Goal: Task Accomplishment & Management: Understand process/instructions

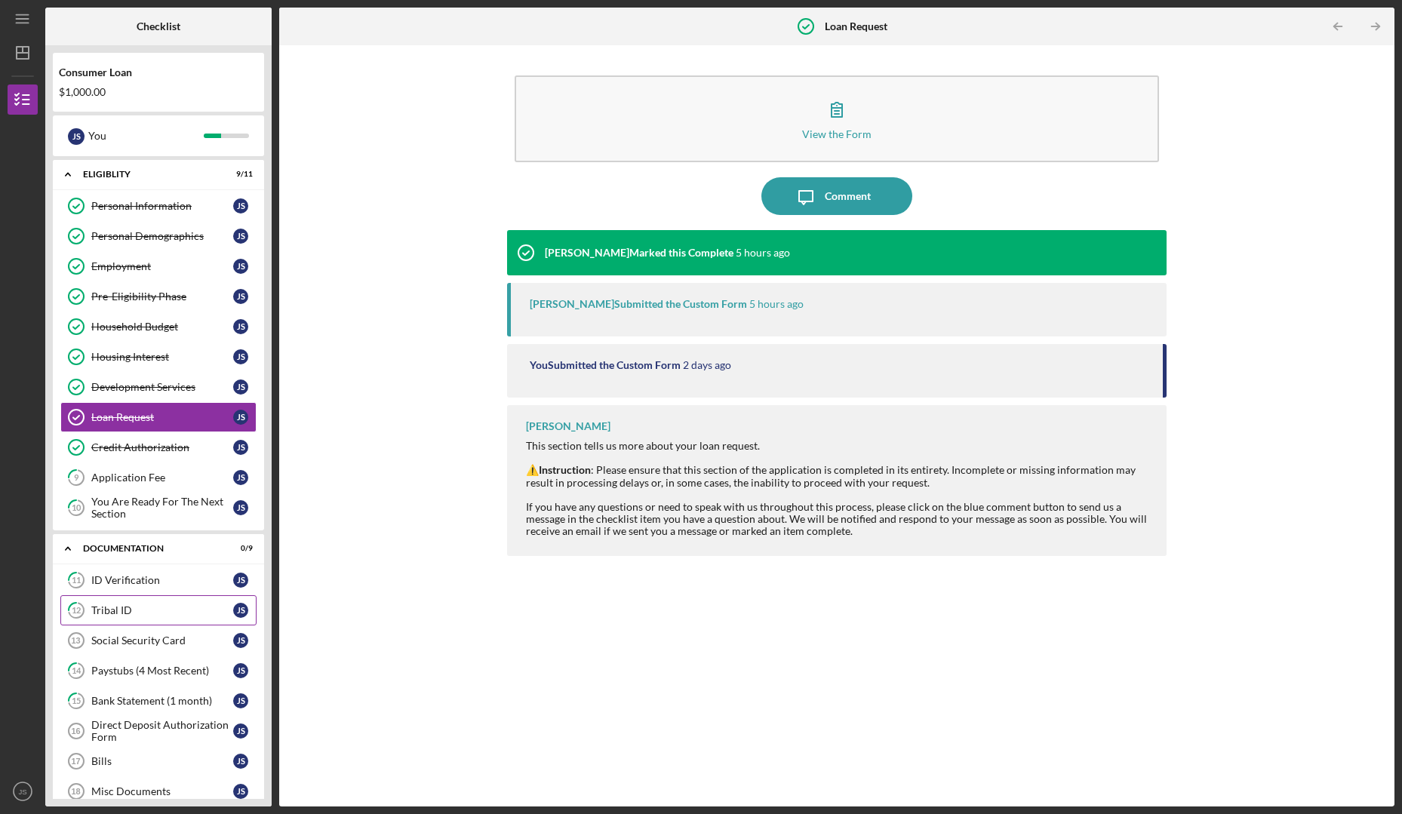
scroll to position [155, 0]
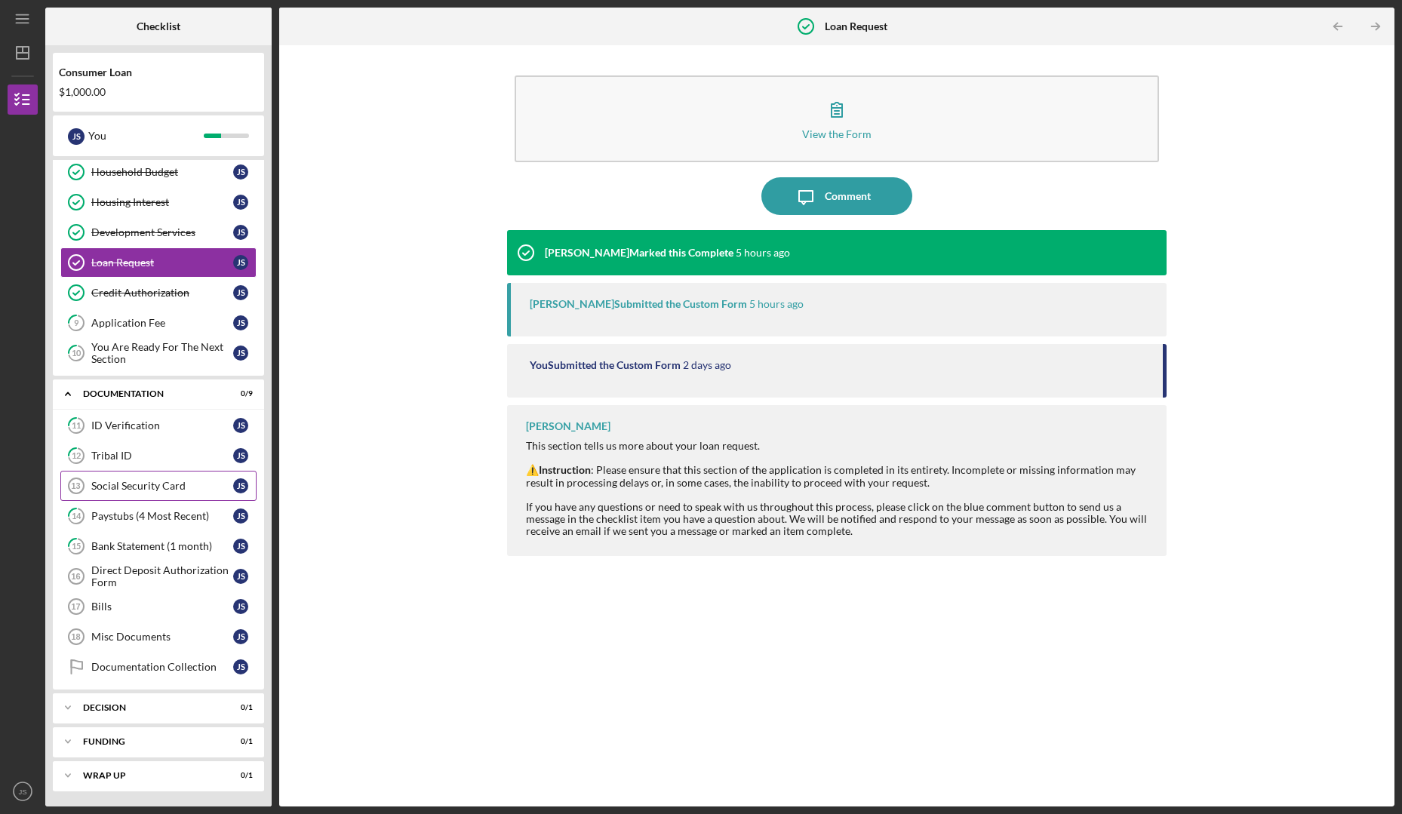
click at [146, 481] on div "Social Security Card" at bounding box center [162, 486] width 142 height 12
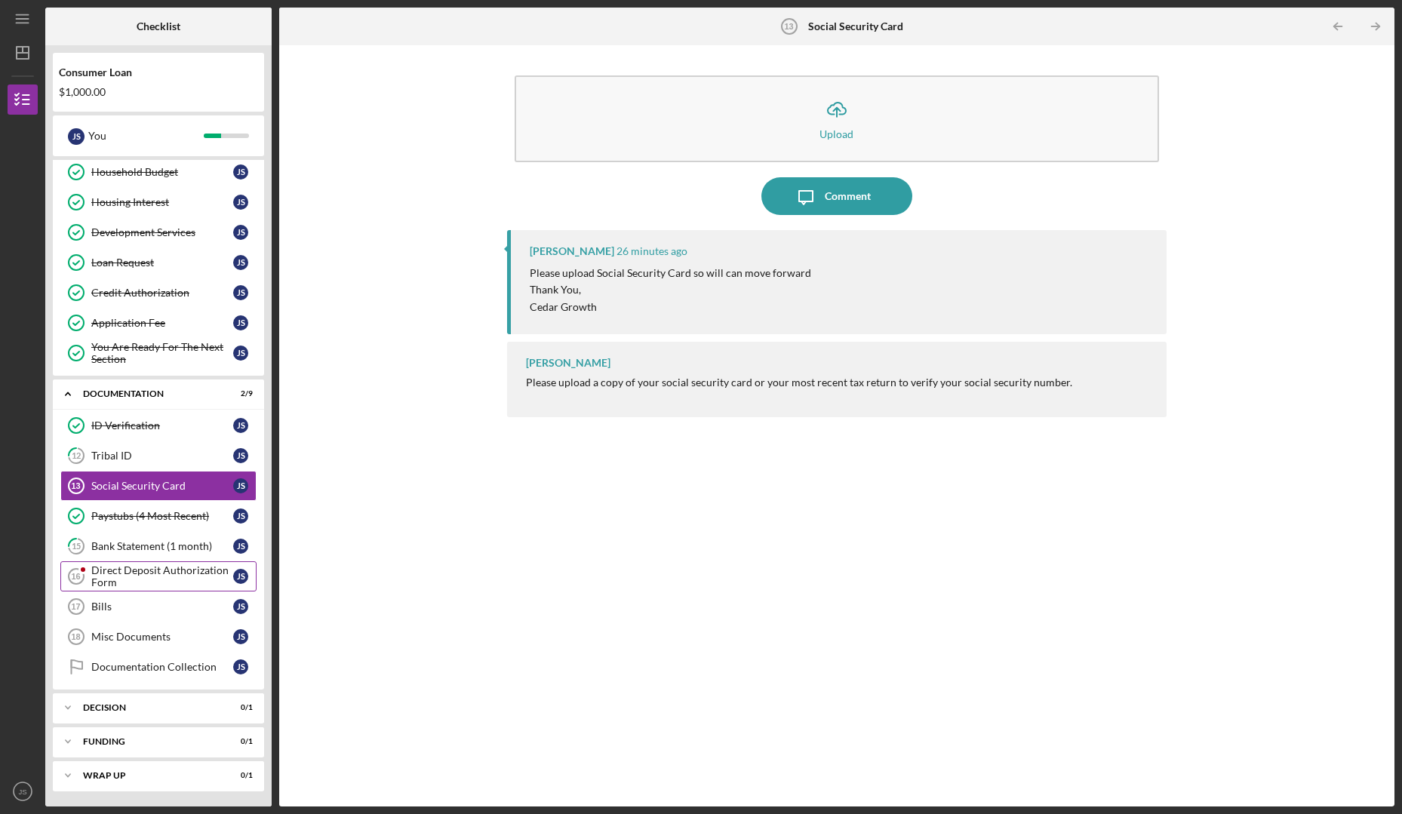
click at [138, 582] on div "Direct Deposit Authorization Form" at bounding box center [162, 576] width 142 height 24
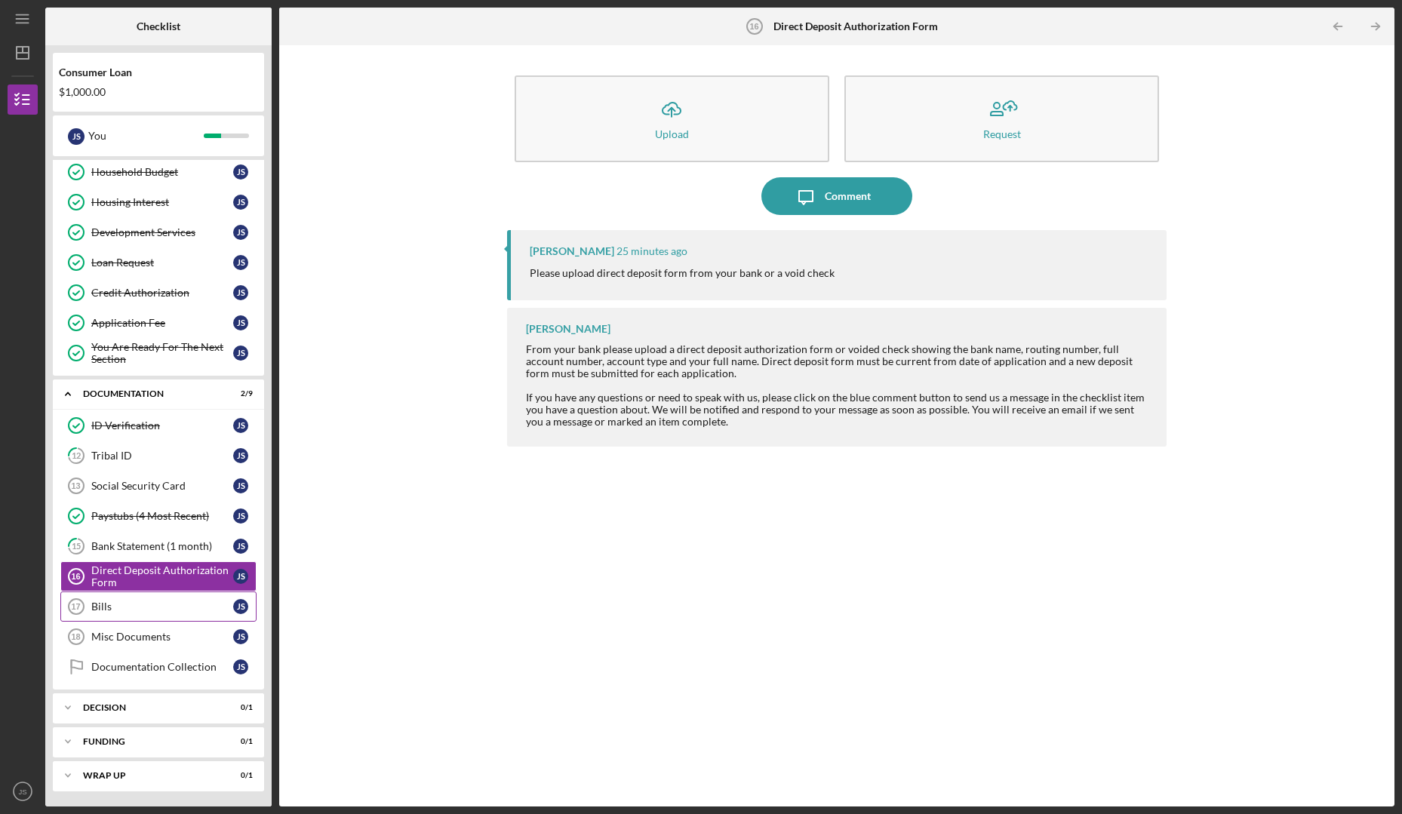
click at [198, 604] on div "Bills" at bounding box center [162, 607] width 142 height 12
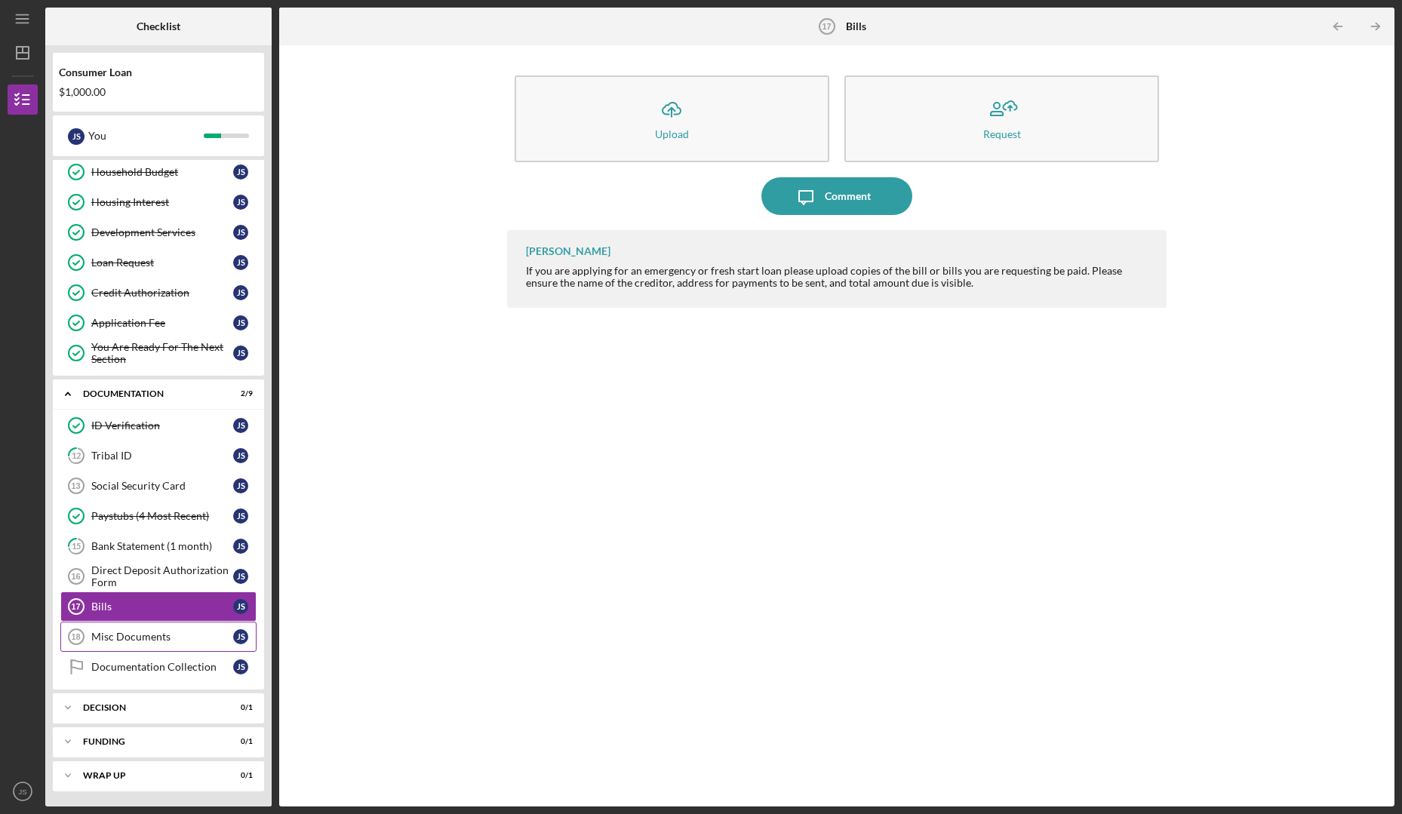
click at [138, 641] on div "Misc Documents" at bounding box center [162, 637] width 142 height 12
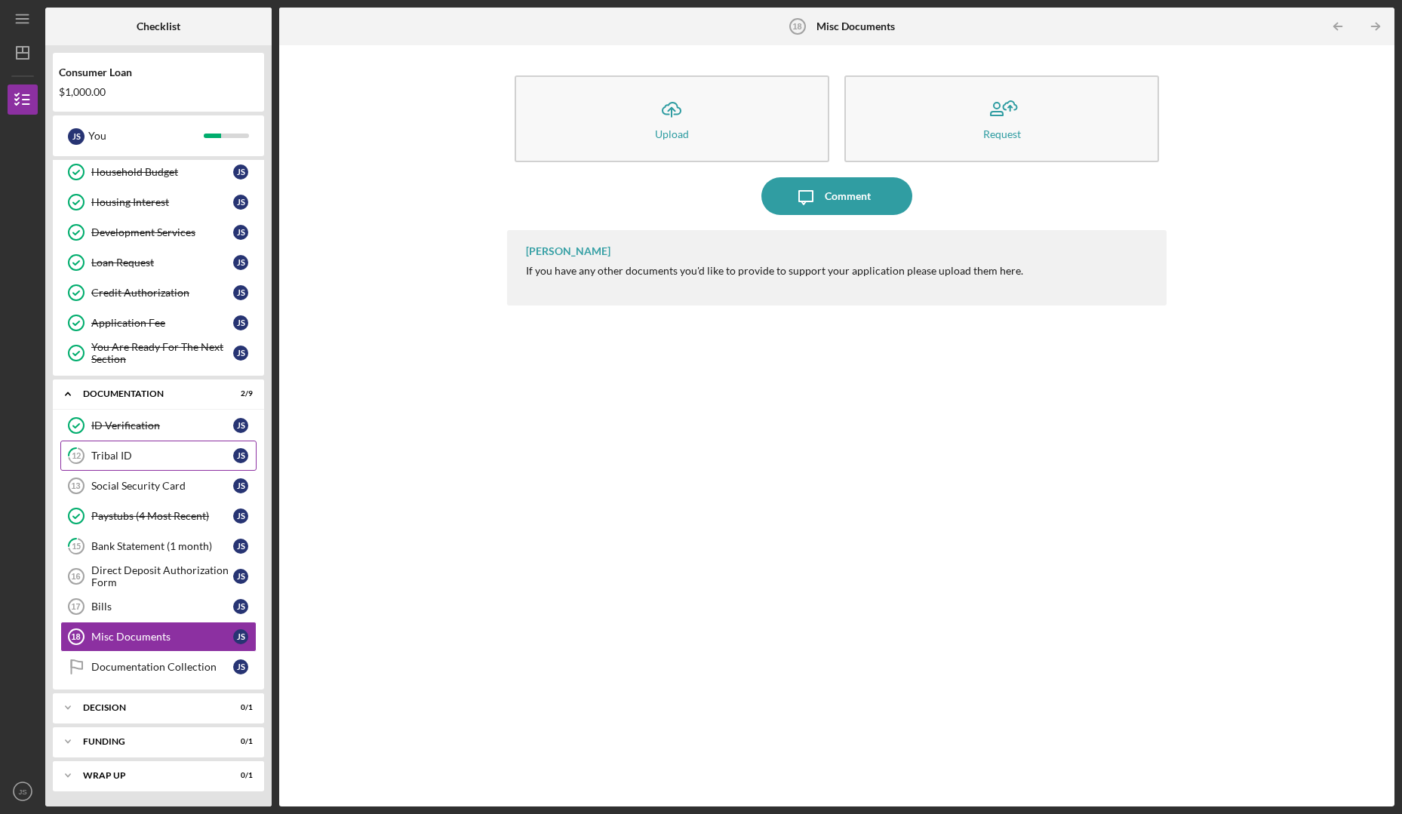
click at [128, 453] on div "Tribal ID" at bounding box center [162, 456] width 142 height 12
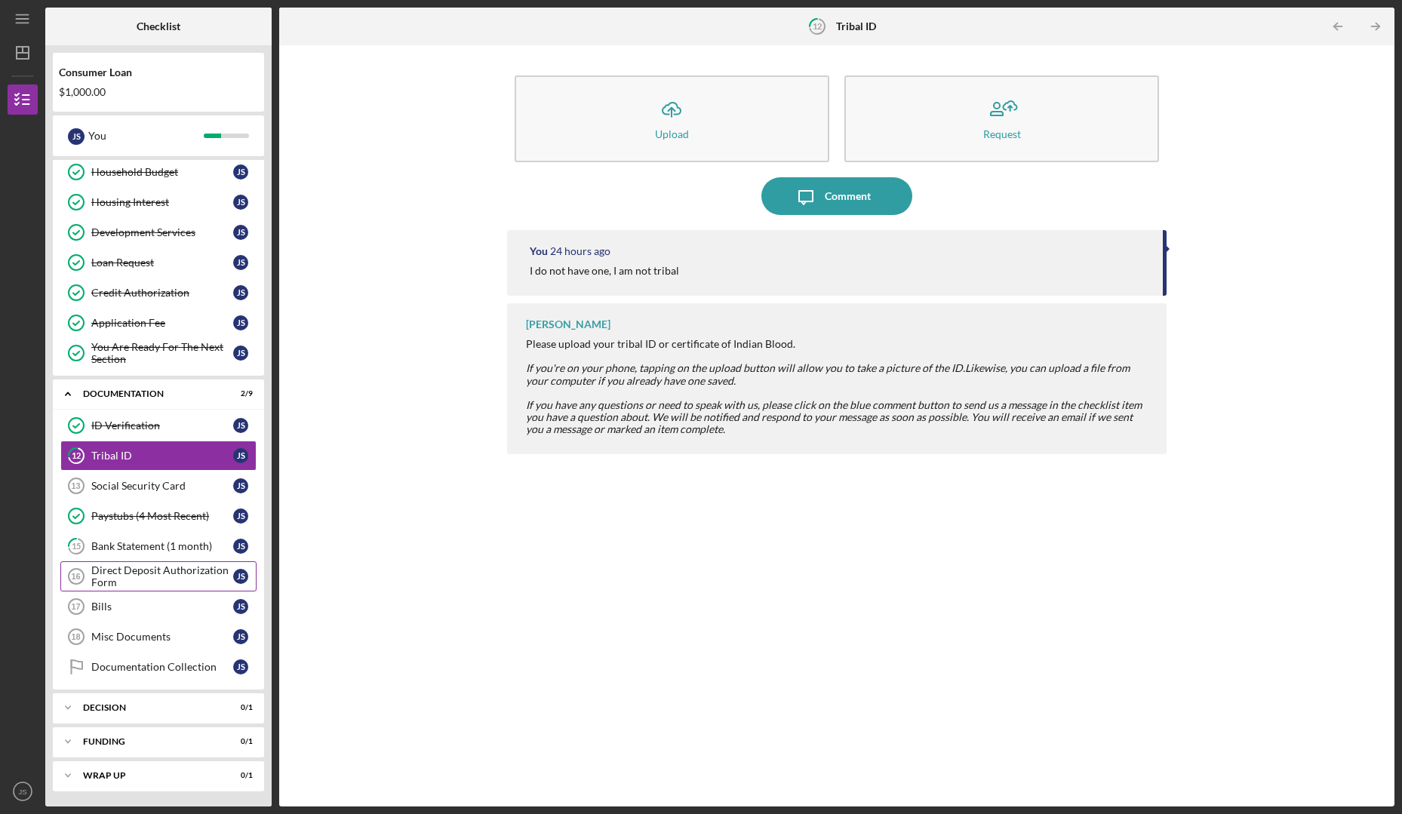
click at [132, 581] on div "Direct Deposit Authorization Form" at bounding box center [162, 576] width 142 height 24
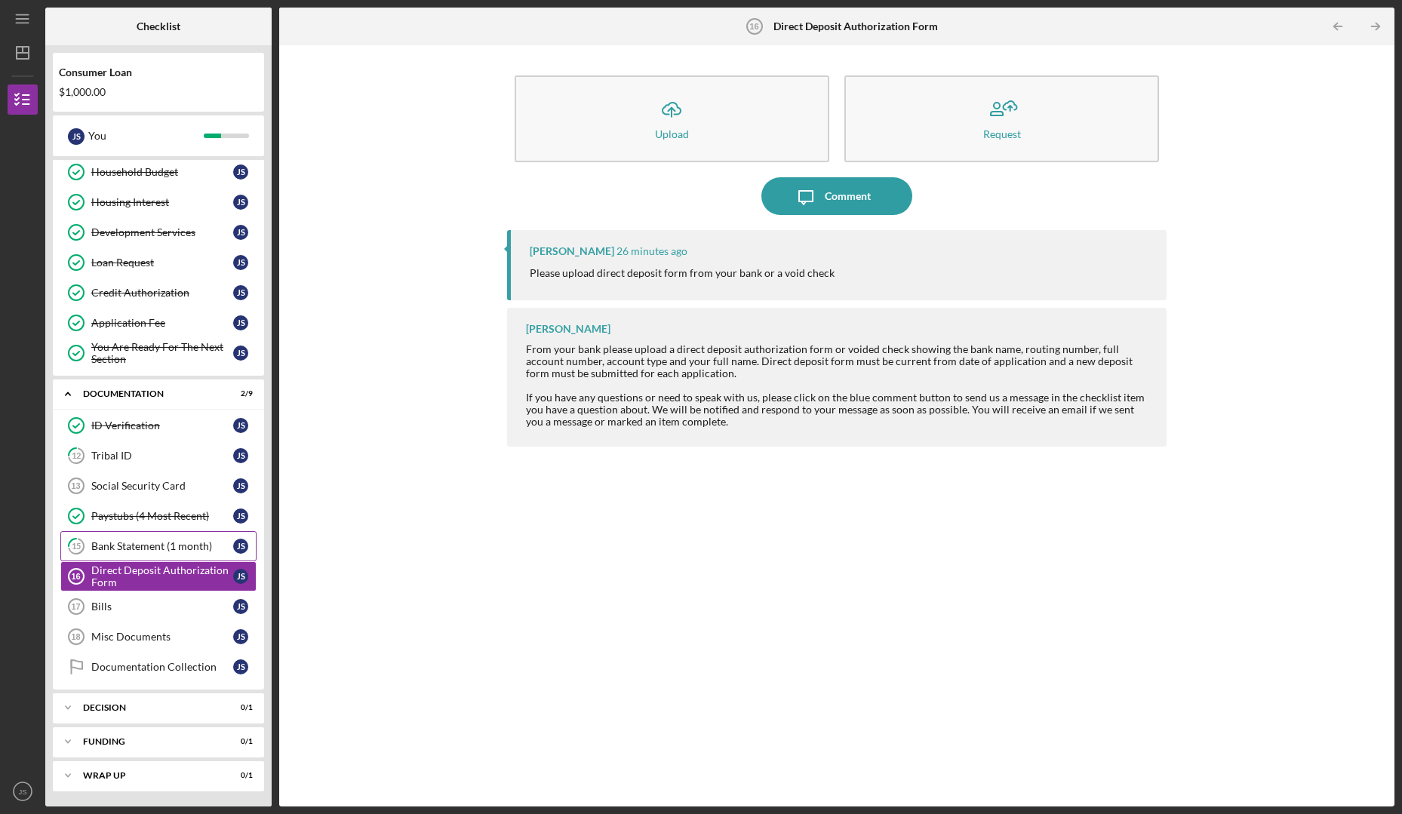
click at [135, 545] on div "Bank Statement (1 month)" at bounding box center [162, 546] width 142 height 12
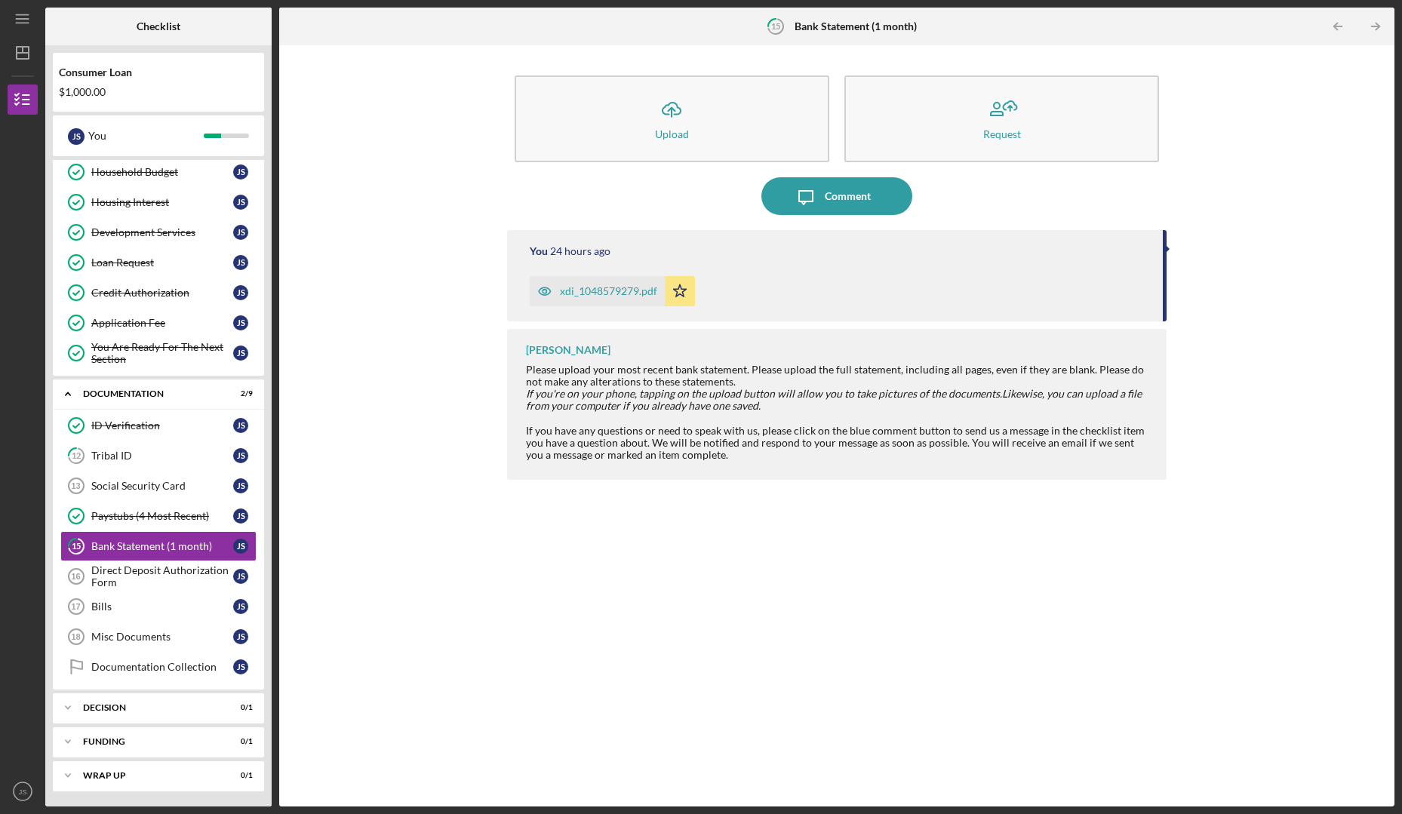
click at [682, 291] on polygon "button" at bounding box center [679, 290] width 13 height 12
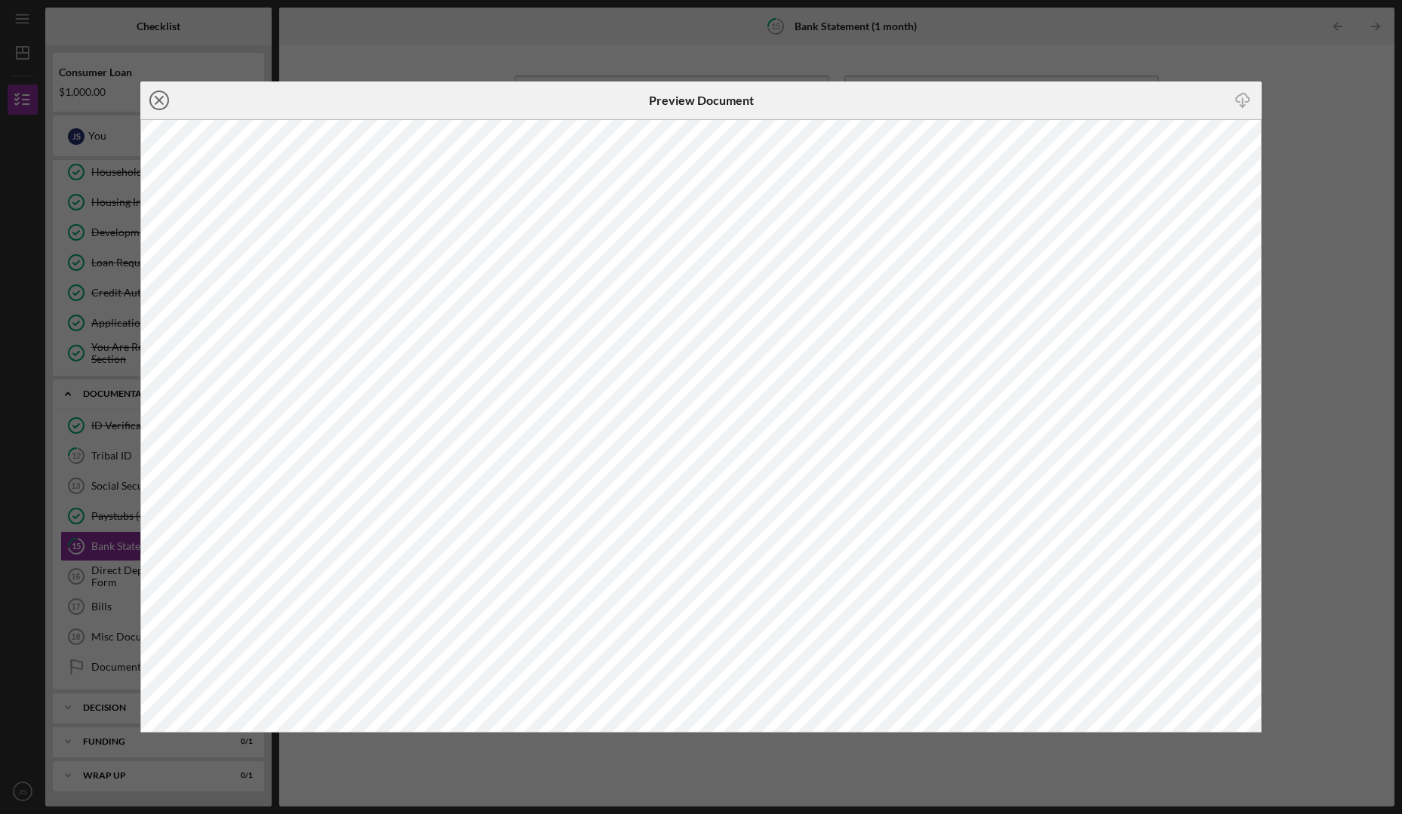
click at [158, 103] on icon "Icon/Close" at bounding box center [159, 100] width 38 height 38
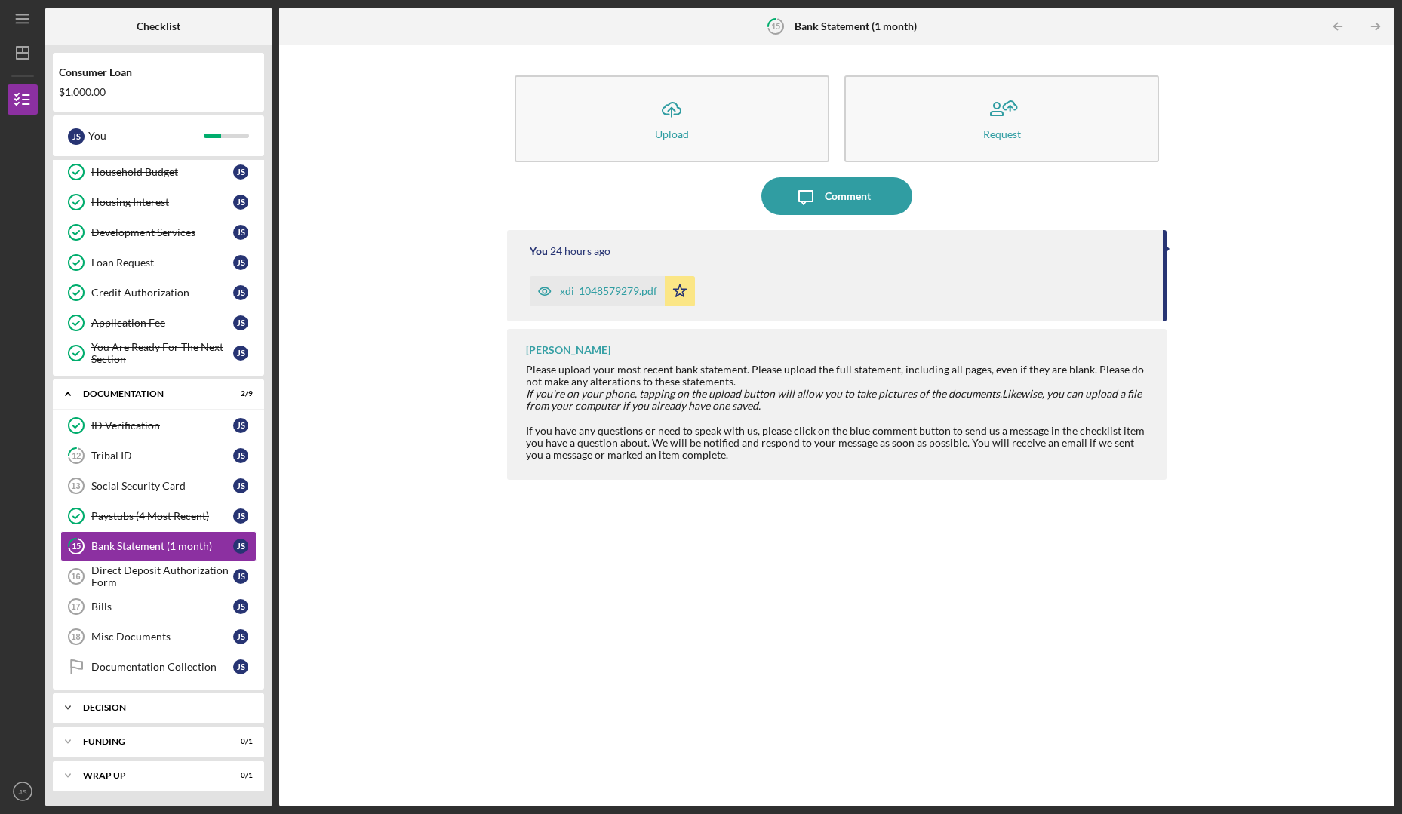
click at [139, 705] on div "Decision" at bounding box center [164, 707] width 162 height 9
click at [146, 748] on link "Pre-Approval Phase Pre-Approval Phase J S" at bounding box center [158, 739] width 196 height 30
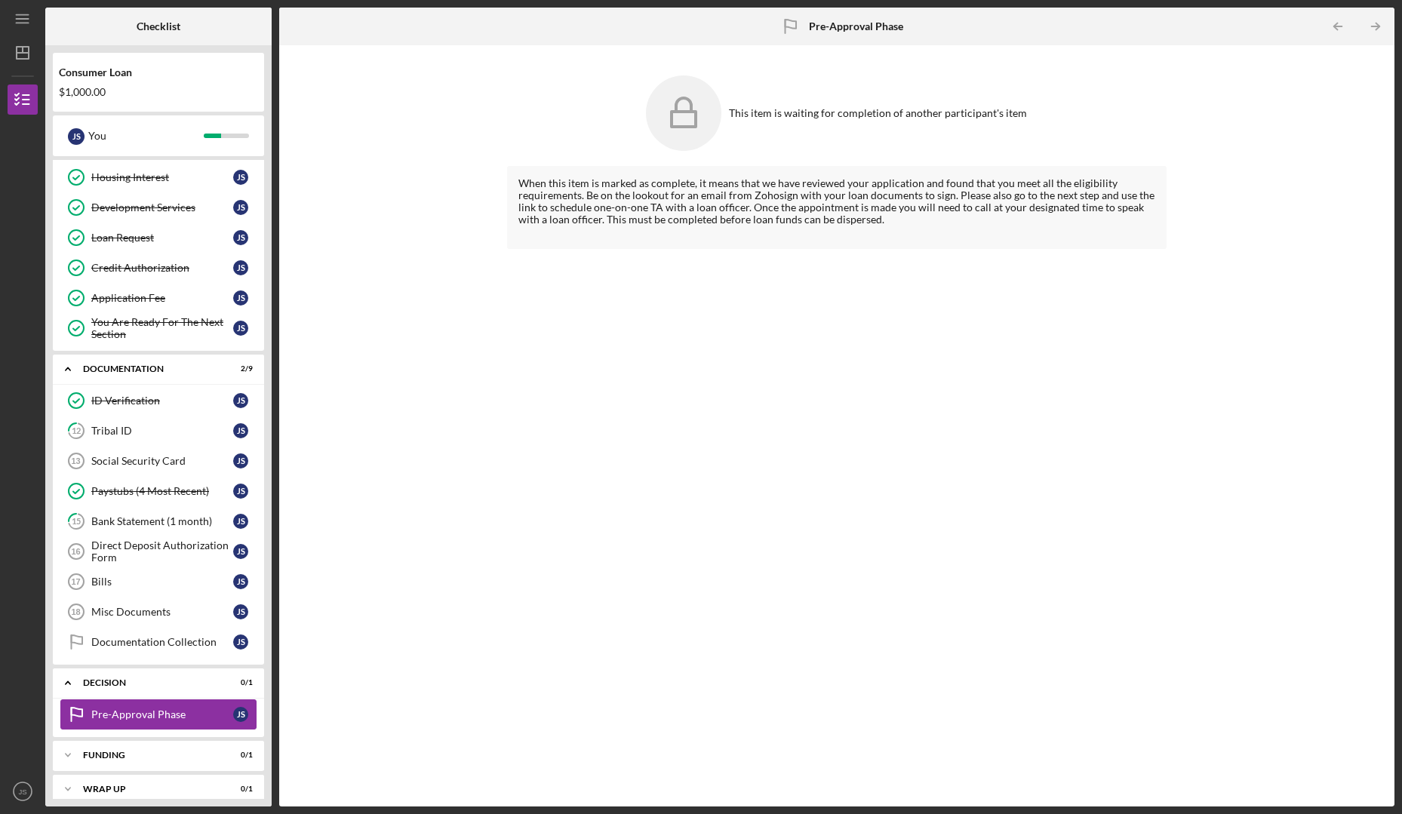
scroll to position [193, 0]
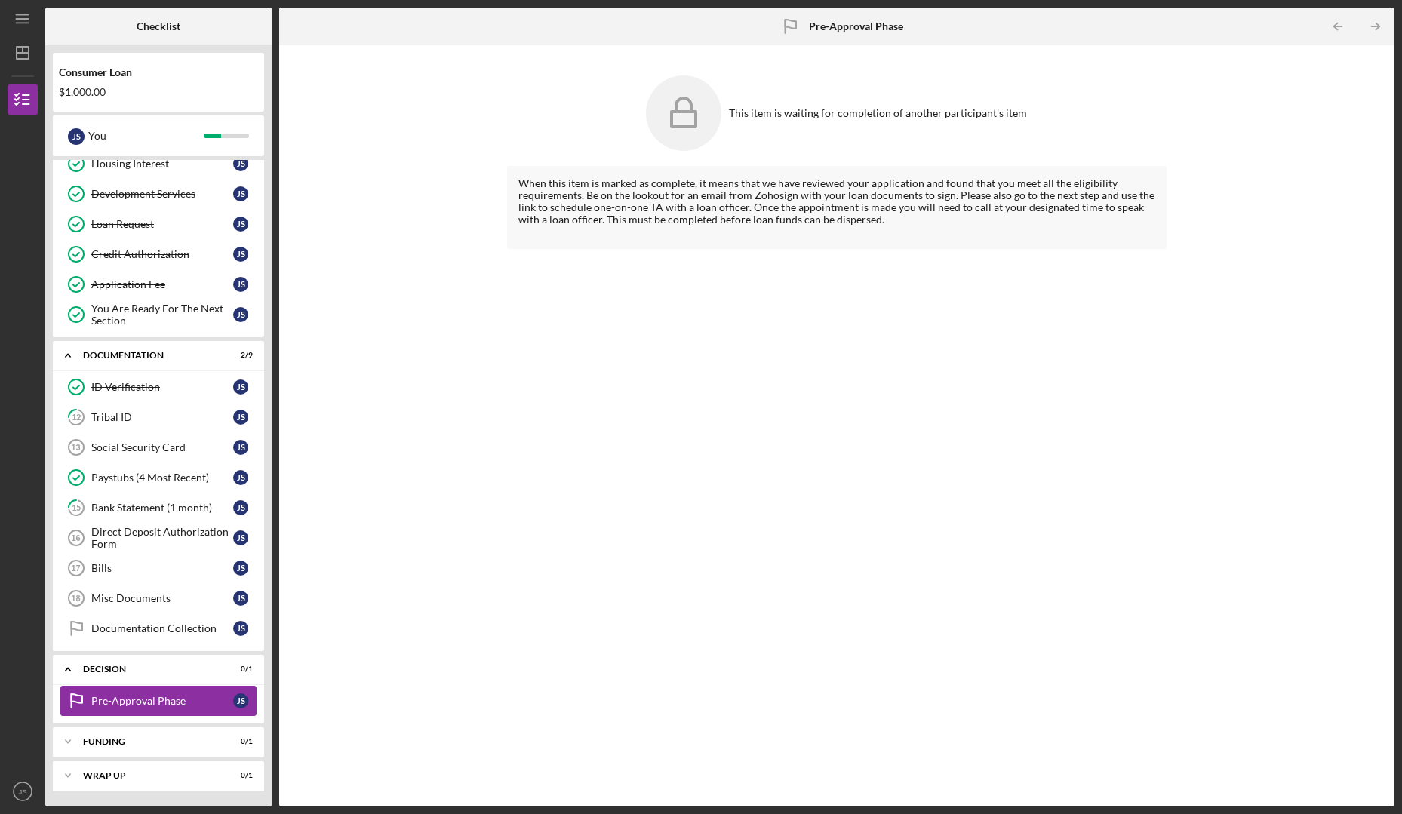
click at [146, 748] on div "Icon/Expander Funding 0 / 1" at bounding box center [158, 742] width 211 height 30
click at [141, 771] on div "Transfer Funds" at bounding box center [162, 773] width 142 height 12
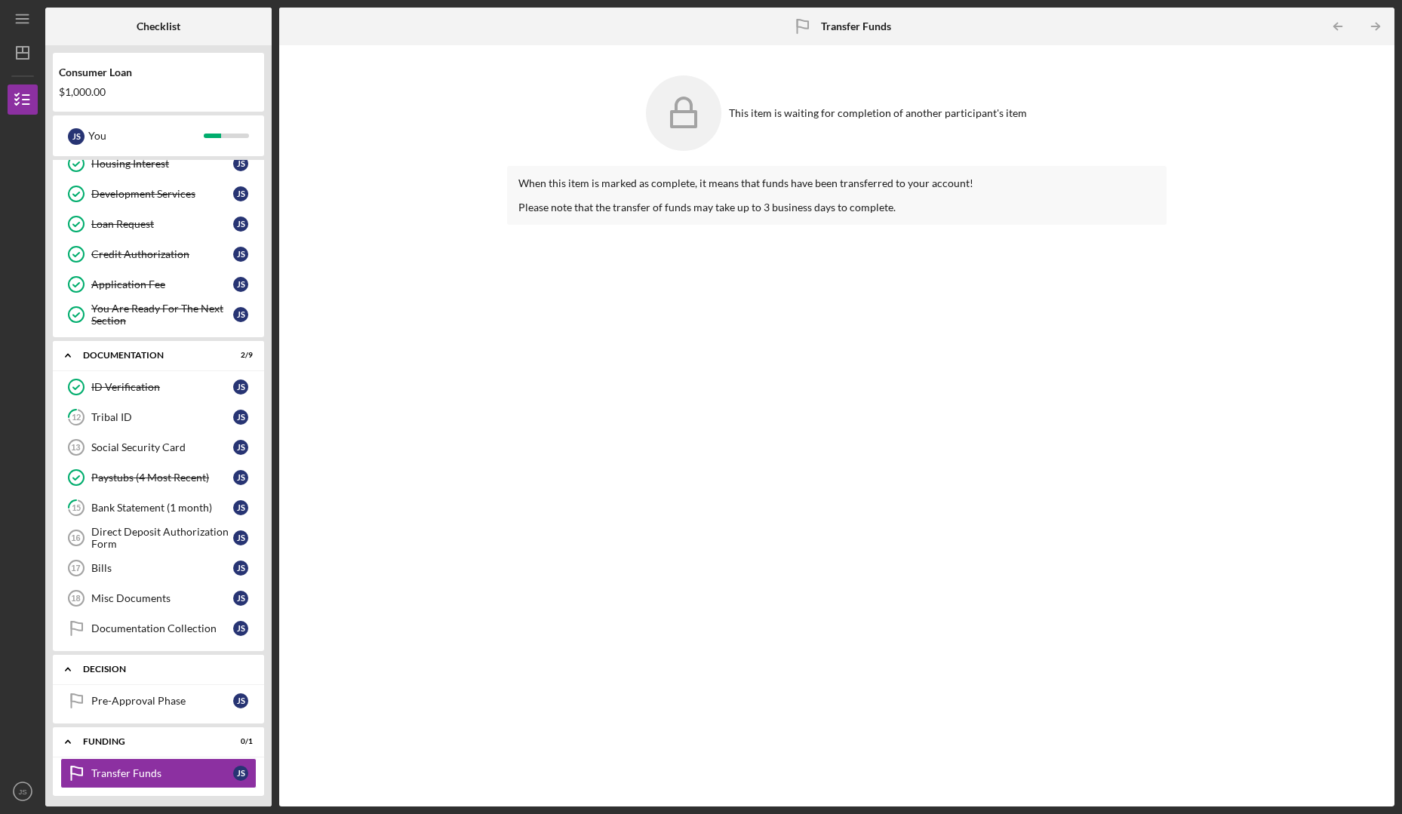
click at [146, 669] on div "Decision" at bounding box center [164, 669] width 162 height 9
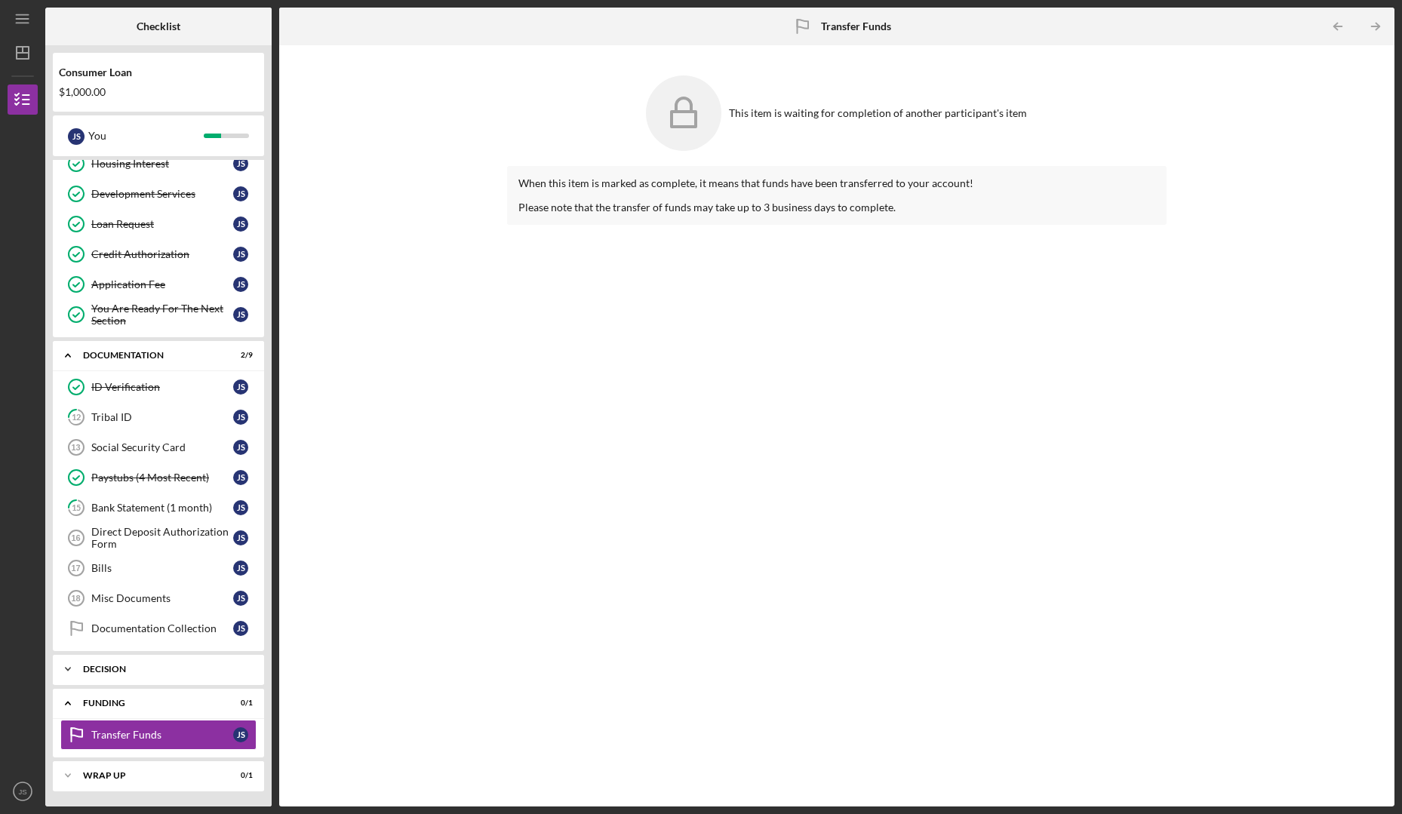
click at [115, 707] on div "Funding" at bounding box center [149, 703] width 132 height 9
